Goal: Check status: Check status

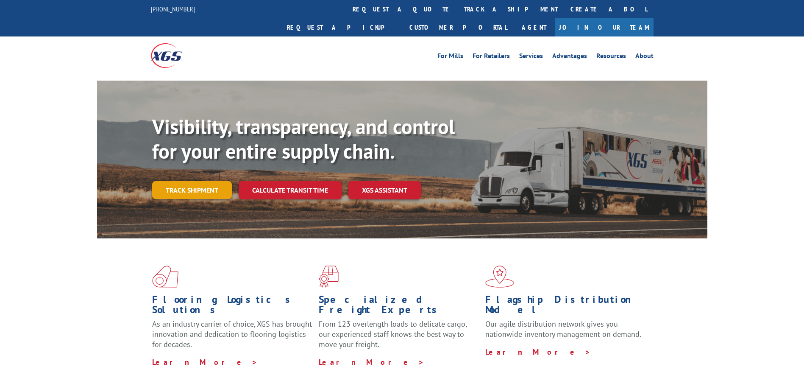
click at [219, 181] on link "Track shipment" at bounding box center [192, 190] width 80 height 18
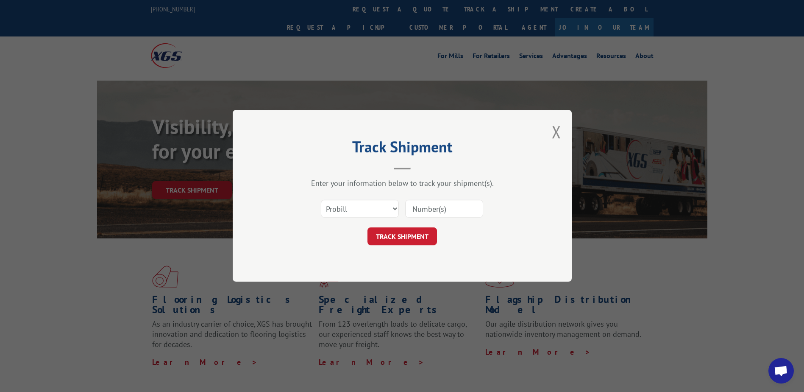
click at [415, 208] on input at bounding box center [444, 209] width 78 height 18
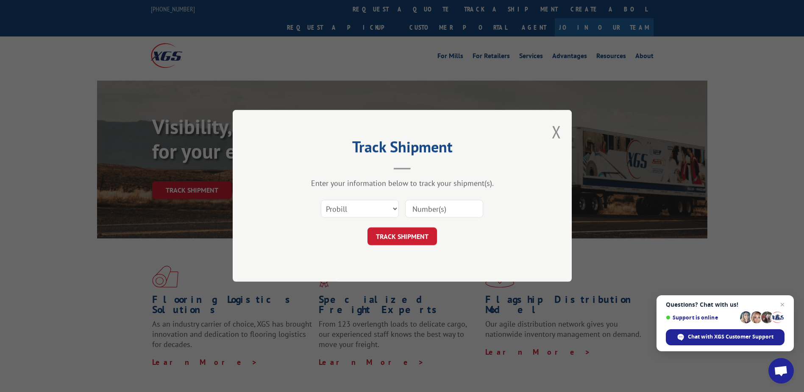
drag, startPoint x: 465, startPoint y: 208, endPoint x: 459, endPoint y: 211, distance: 6.6
click at [465, 208] on input at bounding box center [444, 209] width 78 height 18
paste input "17602609"
type input "17602609"
click at [409, 231] on button "TRACK SHIPMENT" at bounding box center [402, 237] width 70 height 18
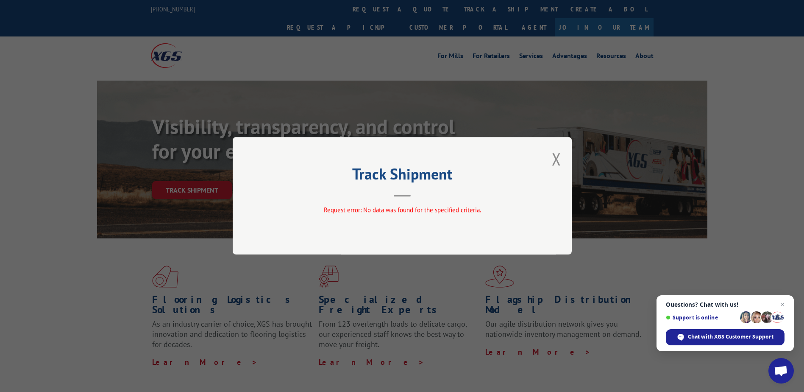
drag, startPoint x: 557, startPoint y: 157, endPoint x: 471, endPoint y: 186, distance: 90.7
click at [557, 157] on button "Close modal" at bounding box center [556, 159] width 9 height 22
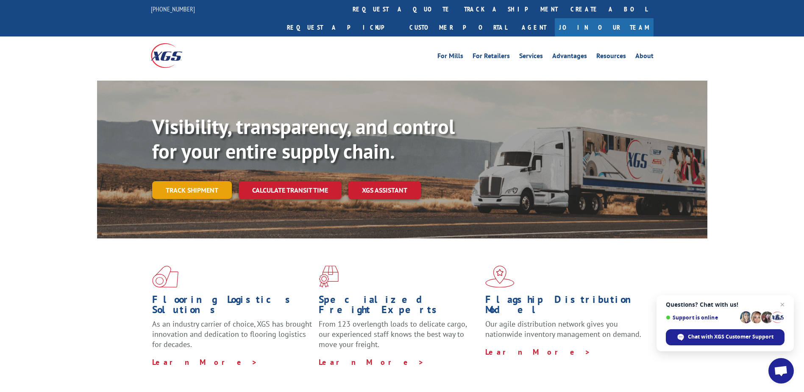
click at [212, 181] on link "Track shipment" at bounding box center [192, 190] width 80 height 18
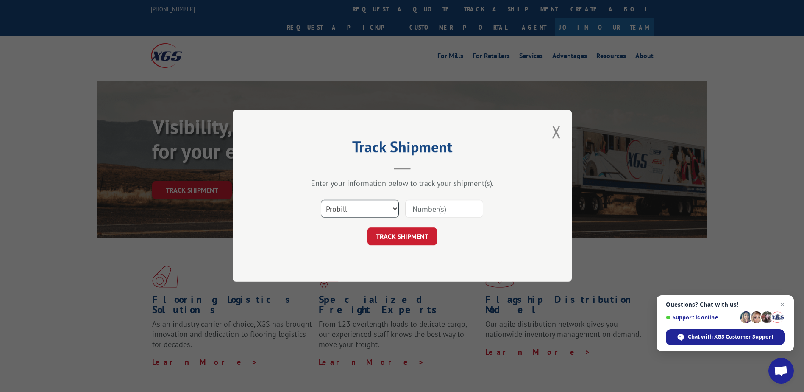
click at [380, 206] on select "Select category... Probill BOL PO" at bounding box center [360, 209] width 78 height 18
select select "bol"
click at [321, 200] on select "Select category... Probill BOL PO" at bounding box center [360, 209] width 78 height 18
click at [412, 209] on input at bounding box center [444, 209] width 78 height 18
paste input "17602609"
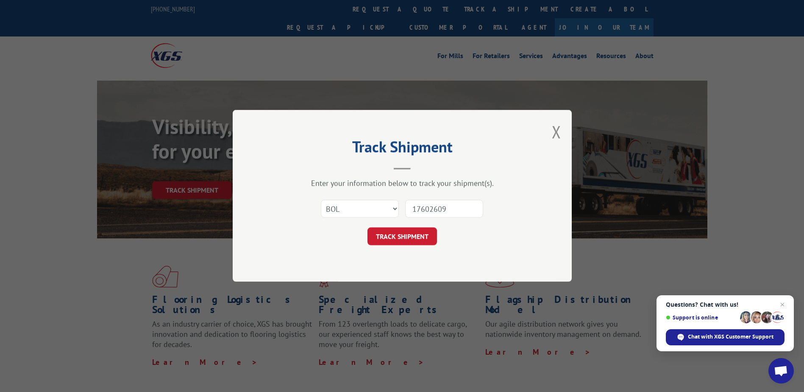
type input "17602609"
drag, startPoint x: 561, startPoint y: 253, endPoint x: 388, endPoint y: 237, distance: 174.1
click at [532, 255] on div "Track Shipment Enter your information below to track your shipment(s). Select c…" at bounding box center [402, 196] width 339 height 172
click at [383, 237] on button "TRACK SHIPMENT" at bounding box center [402, 237] width 70 height 18
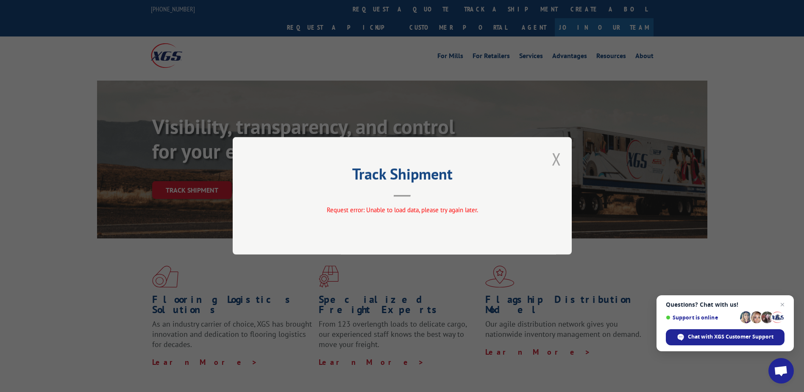
click at [558, 158] on button "Close modal" at bounding box center [556, 159] width 9 height 22
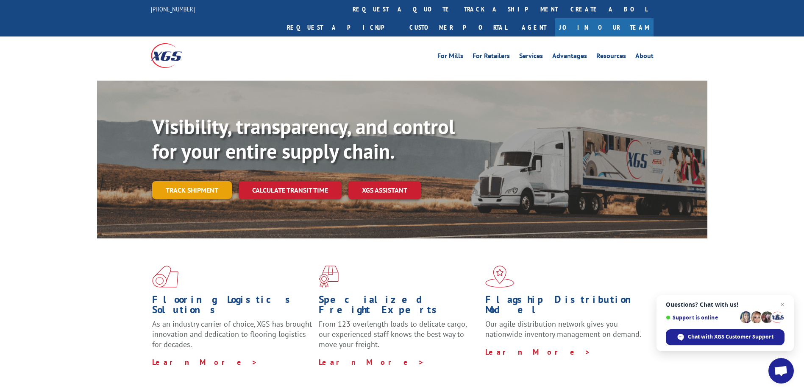
click at [225, 181] on link "Track shipment" at bounding box center [192, 190] width 80 height 18
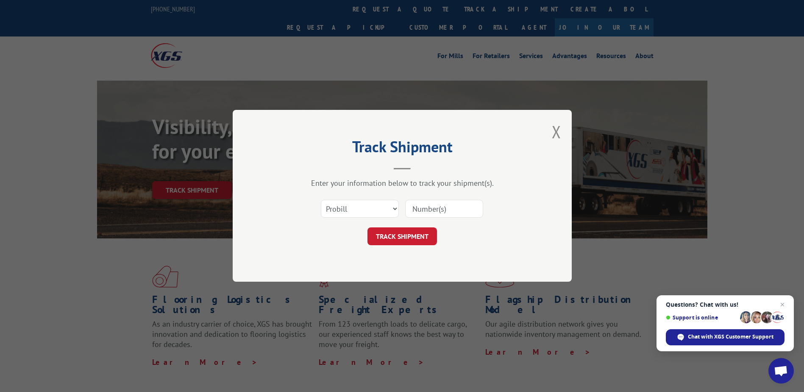
click at [428, 210] on input at bounding box center [444, 209] width 78 height 18
paste input "17602609"
type input "17602609"
click at [412, 233] on button "TRACK SHIPMENT" at bounding box center [402, 237] width 70 height 18
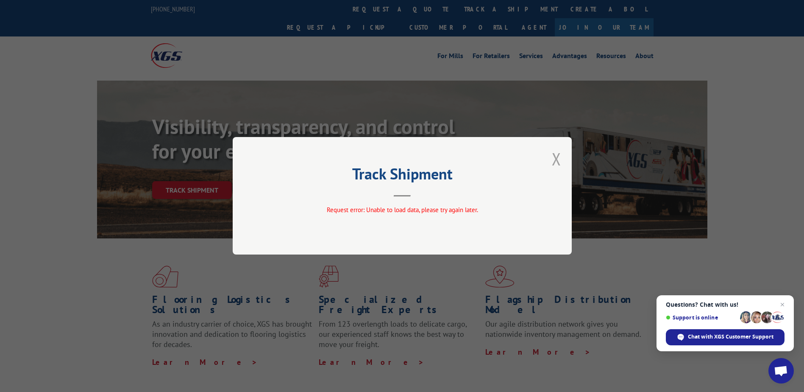
click at [559, 159] on button "Close modal" at bounding box center [556, 159] width 9 height 22
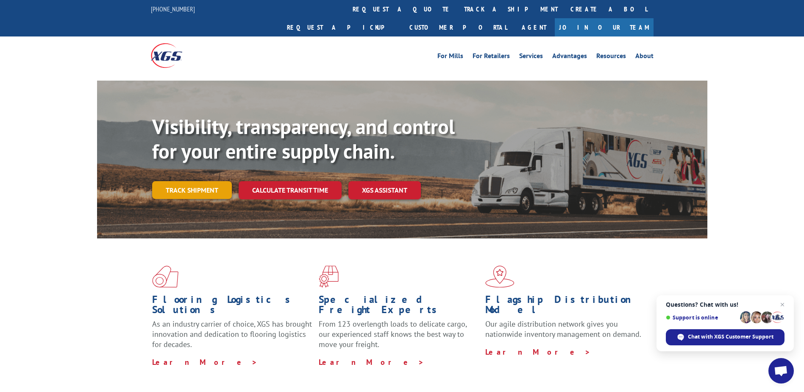
click at [227, 181] on link "Track shipment" at bounding box center [192, 190] width 80 height 18
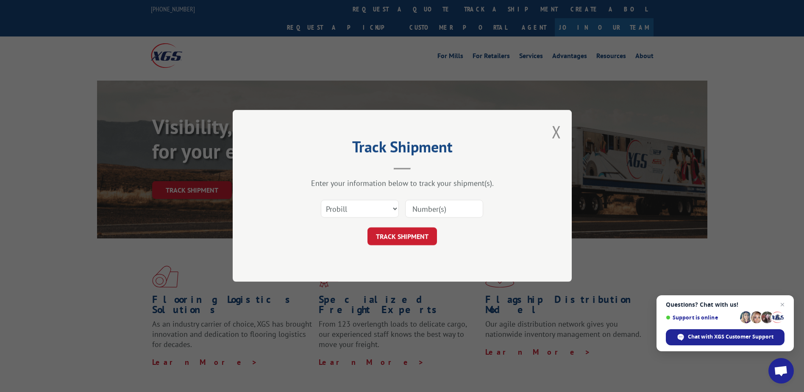
click at [451, 213] on input at bounding box center [444, 209] width 78 height 18
paste input "17602609"
type input "17602609"
click at [354, 206] on select "Select category... Probill BOL PO" at bounding box center [360, 209] width 78 height 18
select select "bol"
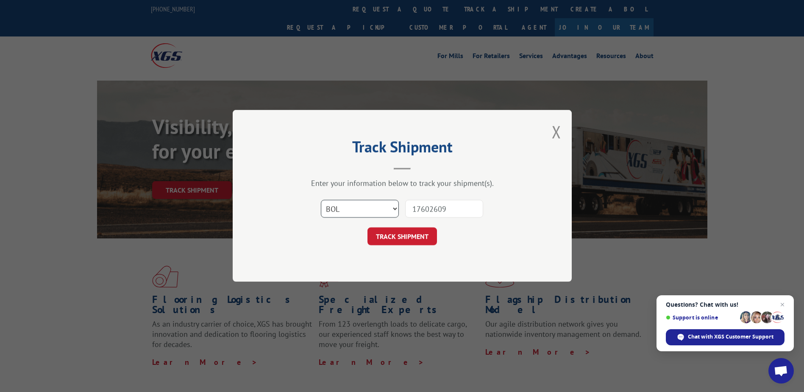
click at [321, 200] on select "Select category... Probill BOL PO" at bounding box center [360, 209] width 78 height 18
click at [393, 237] on button "TRACK SHIPMENT" at bounding box center [402, 237] width 70 height 18
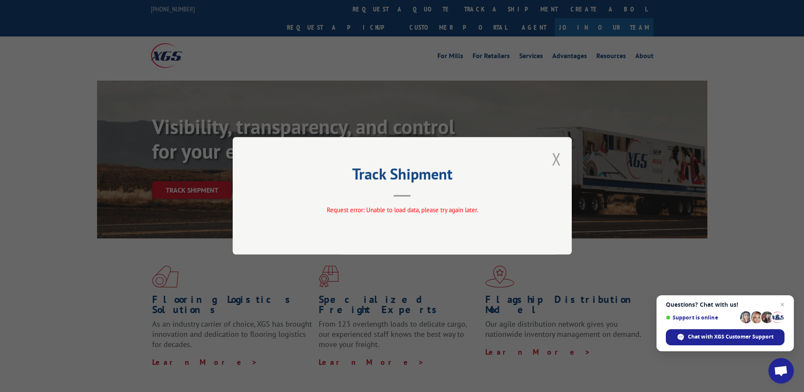
drag, startPoint x: 564, startPoint y: 158, endPoint x: 553, endPoint y: 162, distance: 12.2
click at [563, 158] on div "Track Shipment Request error: Unable to load data, please try again later." at bounding box center [402, 195] width 339 height 117
click at [553, 162] on button "Close modal" at bounding box center [556, 159] width 9 height 22
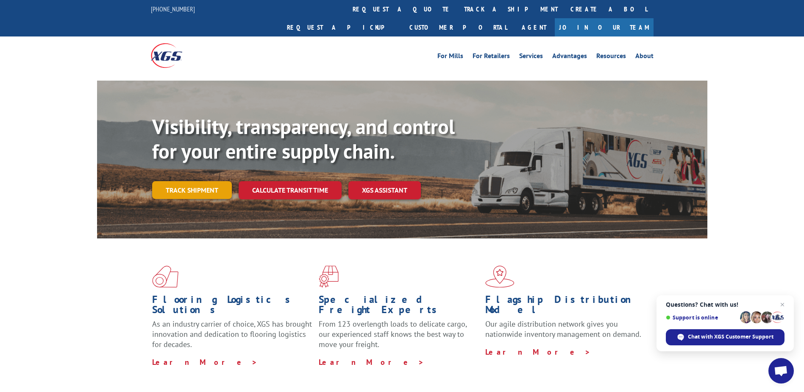
click at [175, 181] on link "Track shipment" at bounding box center [192, 190] width 80 height 18
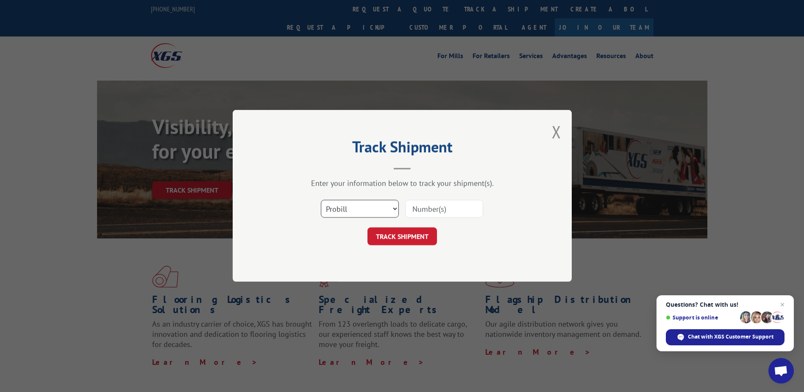
click at [380, 217] on select "Select category... Probill BOL PO" at bounding box center [360, 209] width 78 height 18
select select "po"
click at [321, 200] on select "Select category... Probill BOL PO" at bounding box center [360, 209] width 78 height 18
click at [466, 199] on div at bounding box center [444, 208] width 78 height 19
click at [466, 203] on input at bounding box center [444, 209] width 78 height 18
